Goal: Check status

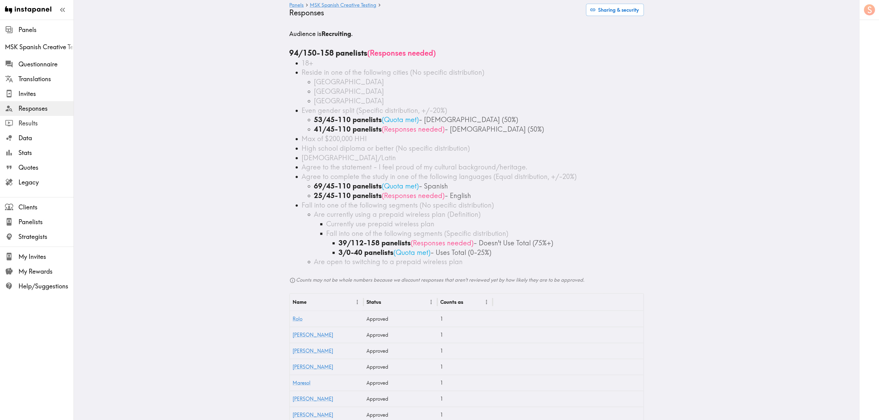
click at [44, 121] on span "Results" at bounding box center [45, 123] width 55 height 9
